Goal: Transaction & Acquisition: Download file/media

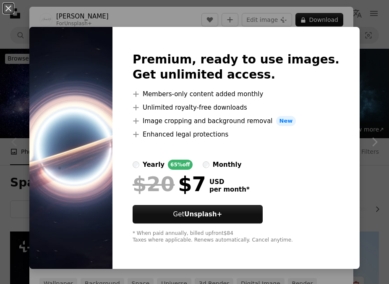
scroll to position [196, 0]
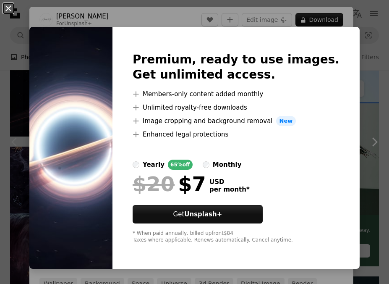
click at [11, 13] on button "An X shape" at bounding box center [8, 8] width 10 height 10
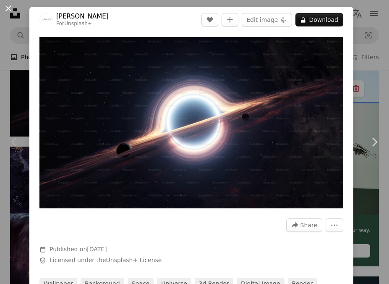
click at [8, 10] on button "An X shape" at bounding box center [8, 8] width 10 height 10
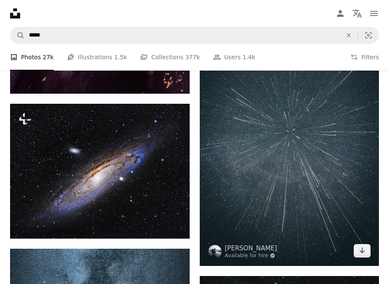
scroll to position [467, 0]
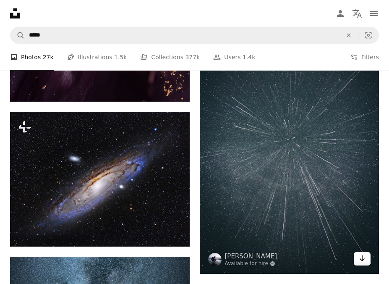
click at [358, 260] on link "Arrow pointing down" at bounding box center [362, 258] width 17 height 13
